Goal: Task Accomplishment & Management: Manage account settings

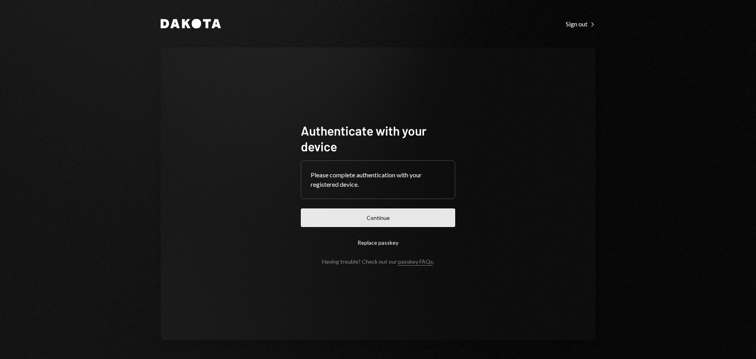
click at [406, 212] on button "Continue" at bounding box center [378, 217] width 154 height 19
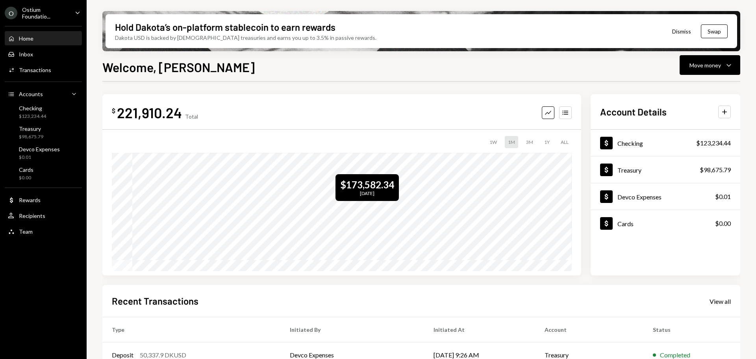
scroll to position [39, 0]
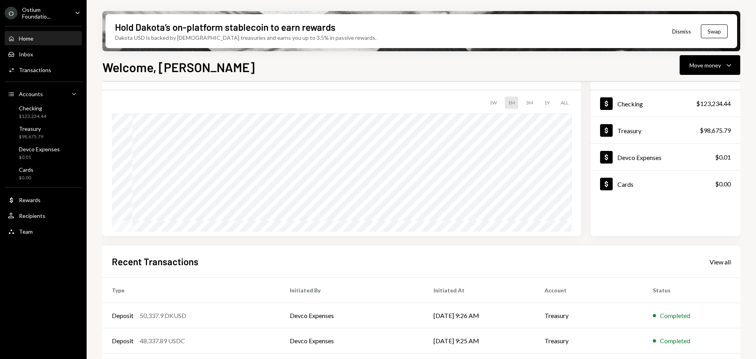
click at [50, 13] on div "Ostium Foundatio..." at bounding box center [45, 12] width 46 height 13
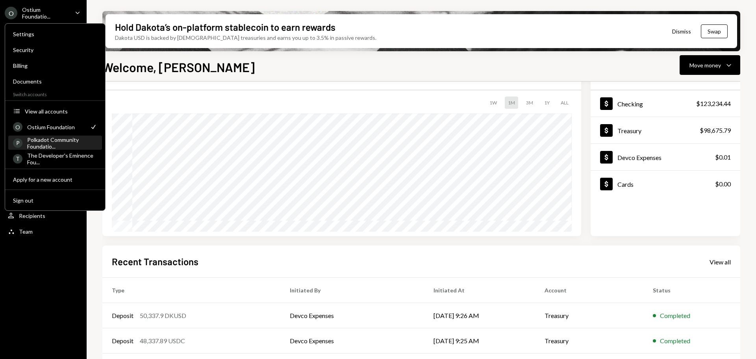
click at [50, 143] on div "Polkadot Community Foundatio..." at bounding box center [62, 142] width 70 height 13
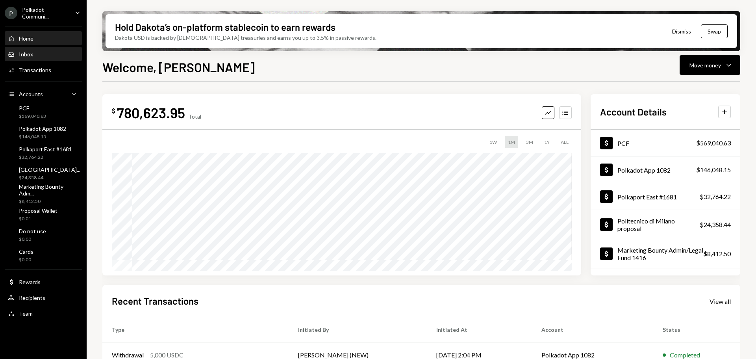
click at [46, 60] on div "Inbox Inbox" at bounding box center [43, 54] width 71 height 13
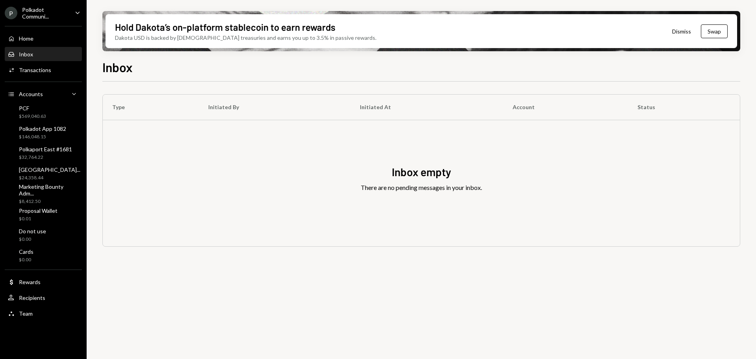
click at [35, 54] on div "Inbox Inbox" at bounding box center [43, 54] width 71 height 7
